Goal: Task Accomplishment & Management: Use online tool/utility

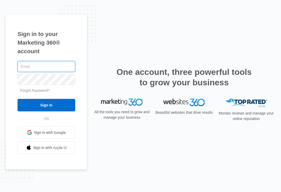
type input "[EMAIL_ADDRESS][DOMAIN_NAME]"
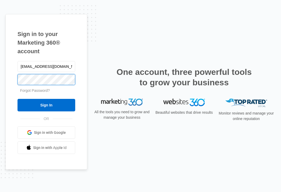
click at [46, 105] on input "Sign In" at bounding box center [46, 105] width 58 height 13
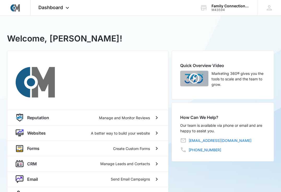
scroll to position [28, 0]
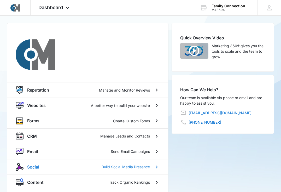
click at [137, 167] on p "Build Social Media Presence" at bounding box center [125, 166] width 48 height 5
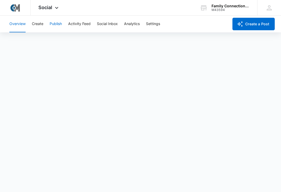
click at [57, 24] on button "Publish" at bounding box center [56, 24] width 12 height 17
